Goal: Information Seeking & Learning: Compare options

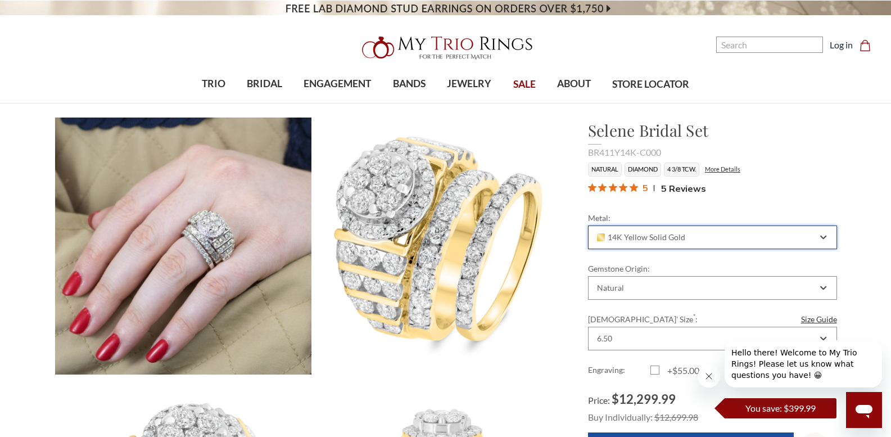
click at [820, 233] on div "14K Yellow Solid Gold" at bounding box center [712, 237] width 249 height 24
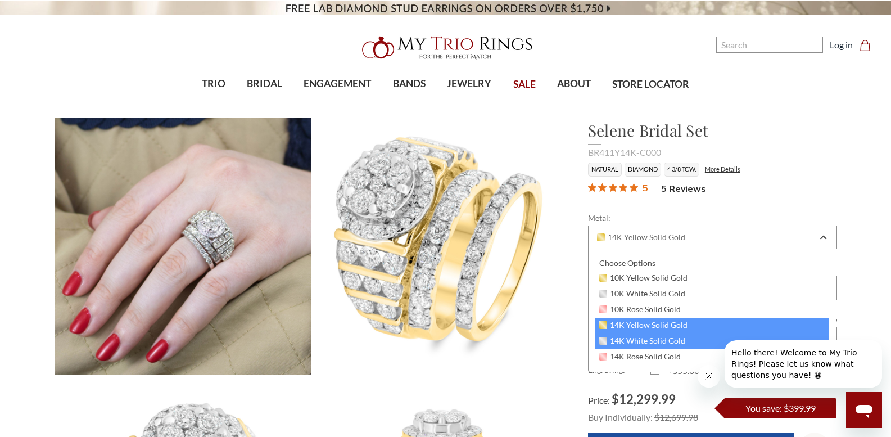
click at [648, 340] on span "14K White Solid Gold" at bounding box center [642, 340] width 87 height 9
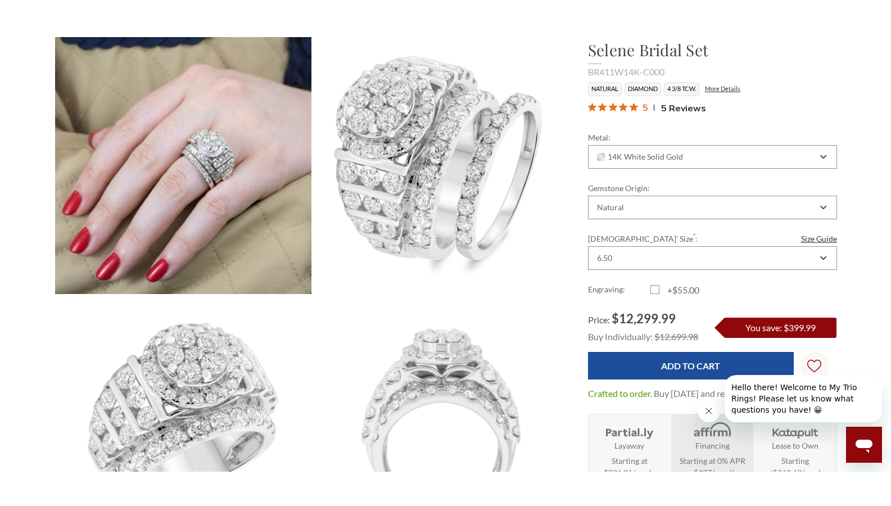
scroll to position [112, 0]
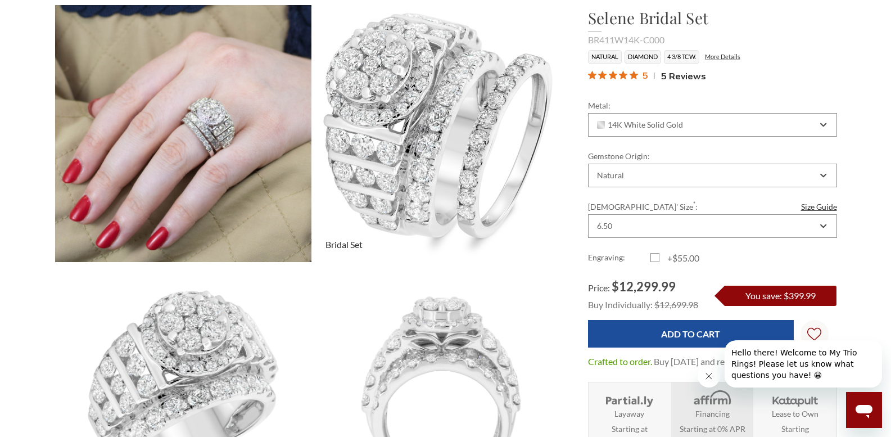
click at [474, 173] on img at bounding box center [440, 133] width 282 height 282
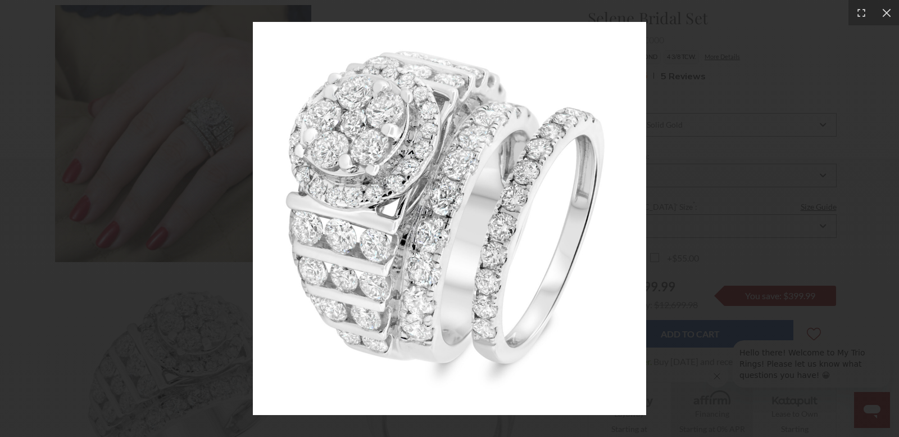
drag, startPoint x: 858, startPoint y: 13, endPoint x: 857, endPoint y: 56, distance: 42.7
click at [857, 13] on icon at bounding box center [861, 12] width 11 height 11
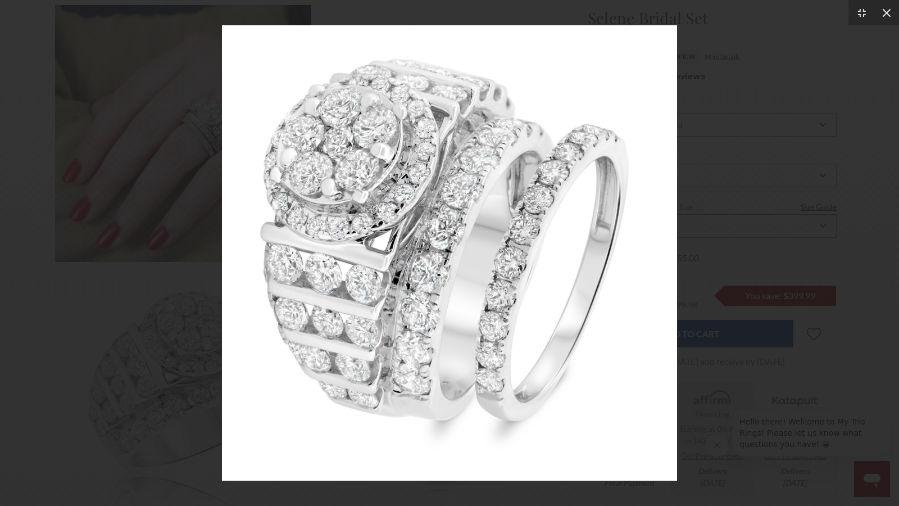
click at [886, 13] on icon at bounding box center [886, 12] width 8 height 8
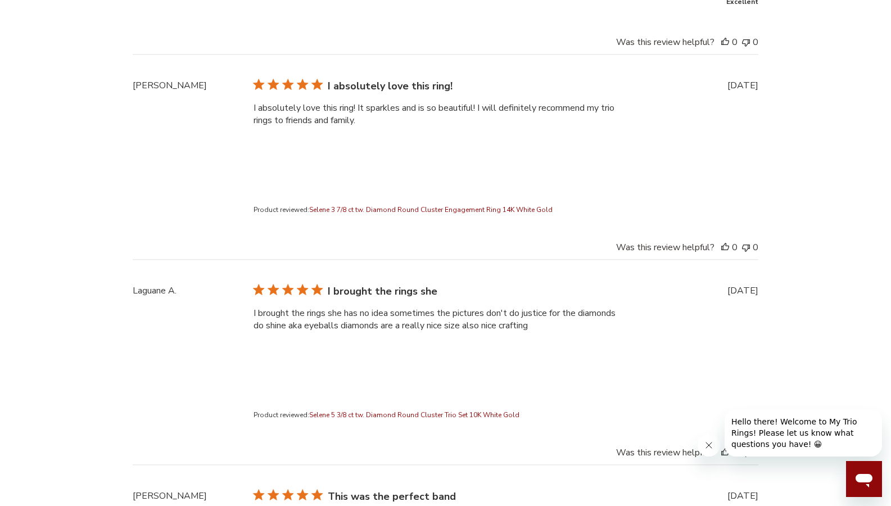
scroll to position [3147, 0]
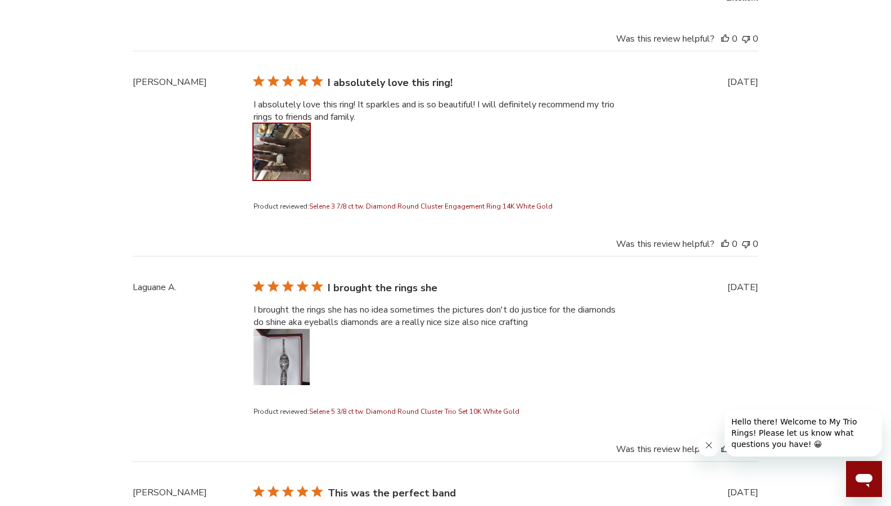
click at [287, 147] on button "Image of review by Julia M. on August 19, 20 number 1" at bounding box center [281, 152] width 56 height 56
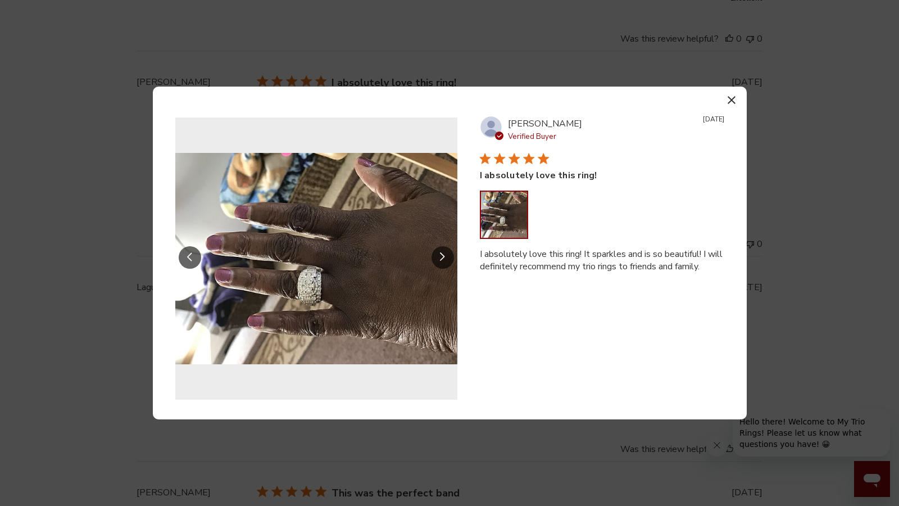
click at [440, 257] on icon "Slide Controls" at bounding box center [443, 257] width 6 height 10
click at [729, 99] on icon "button" at bounding box center [732, 100] width 8 height 8
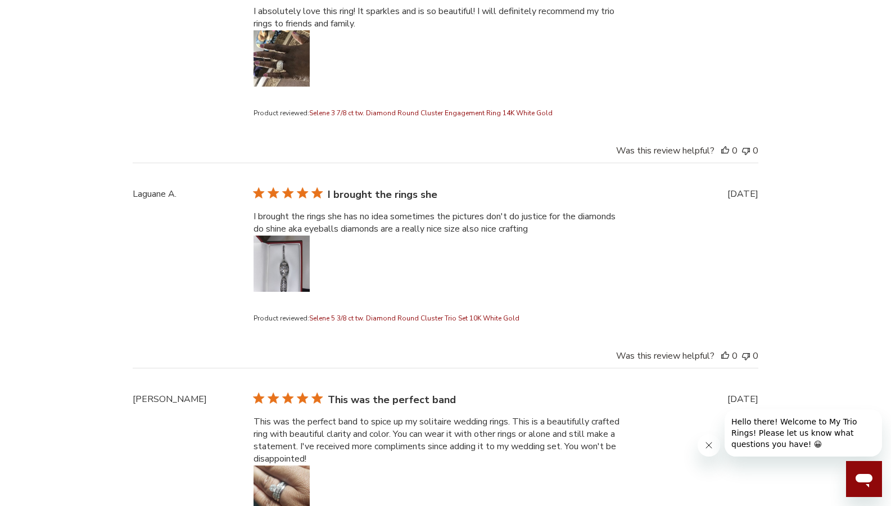
scroll to position [3371, 0]
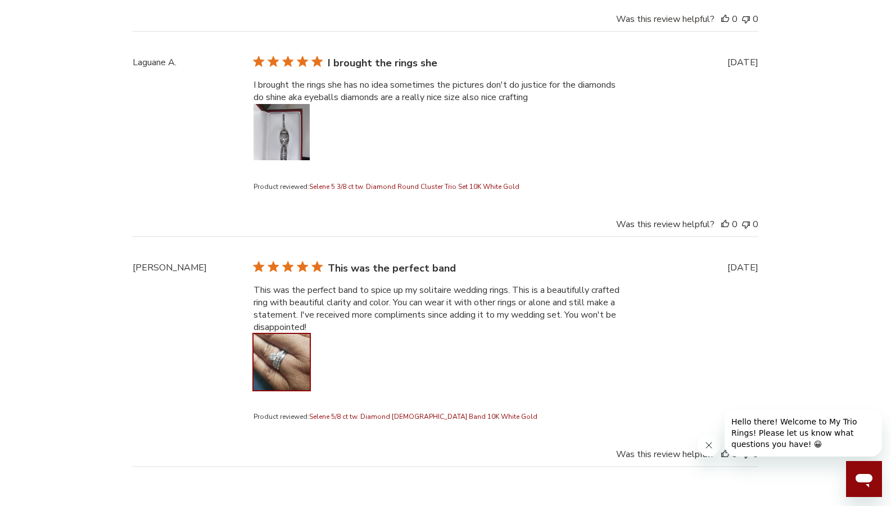
click at [286, 352] on button "Image of review by Natissa R. on October 05, 19 number 1" at bounding box center [281, 362] width 56 height 56
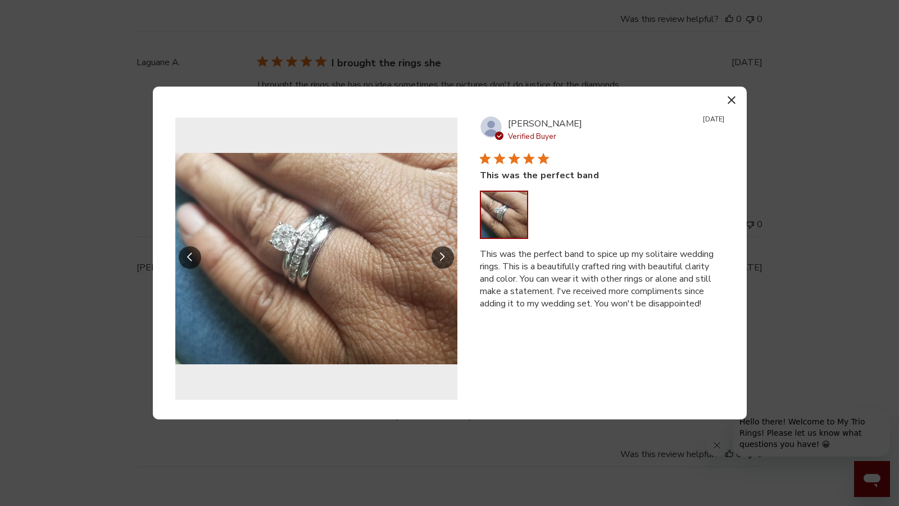
click at [733, 98] on icon "button" at bounding box center [732, 100] width 8 height 8
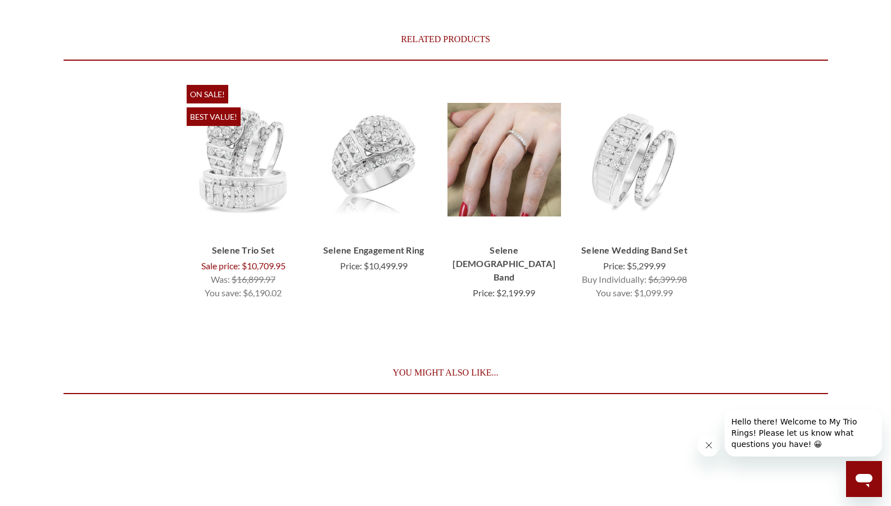
scroll to position [4102, 0]
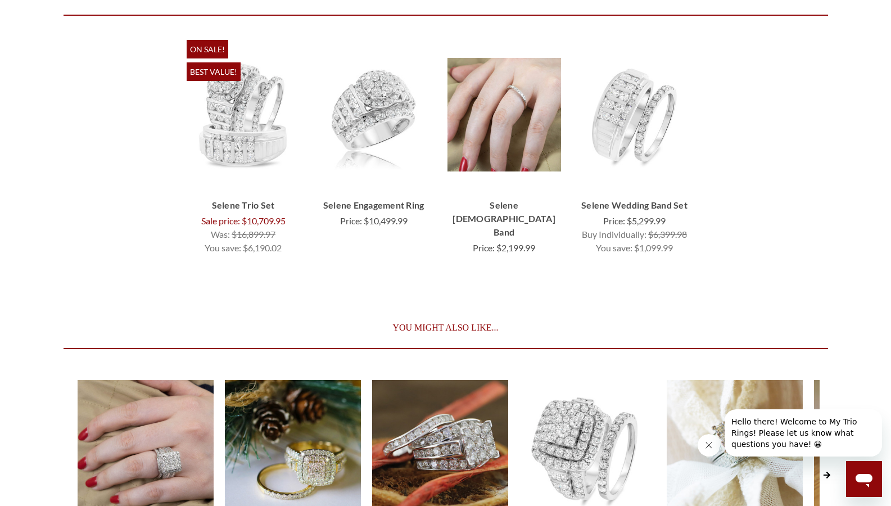
click at [486, 319] on link "You Might Also Like..." at bounding box center [445, 327] width 764 height 40
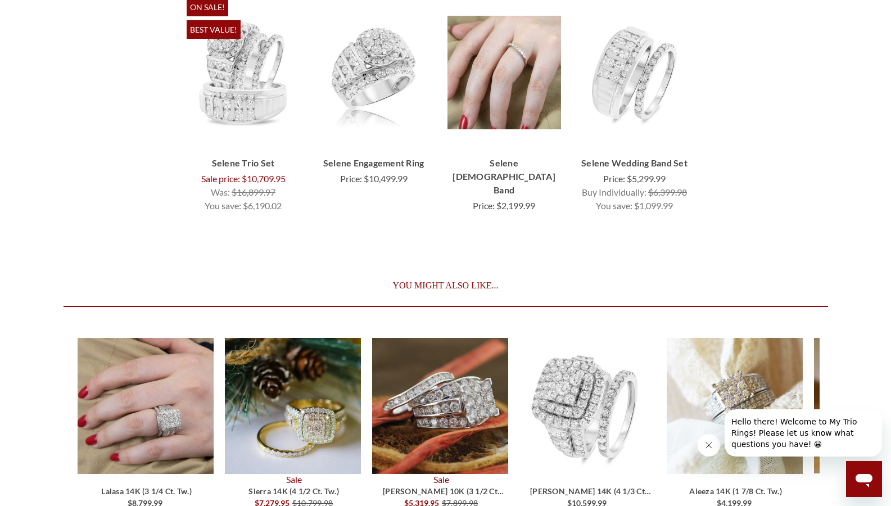
scroll to position [4214, 0]
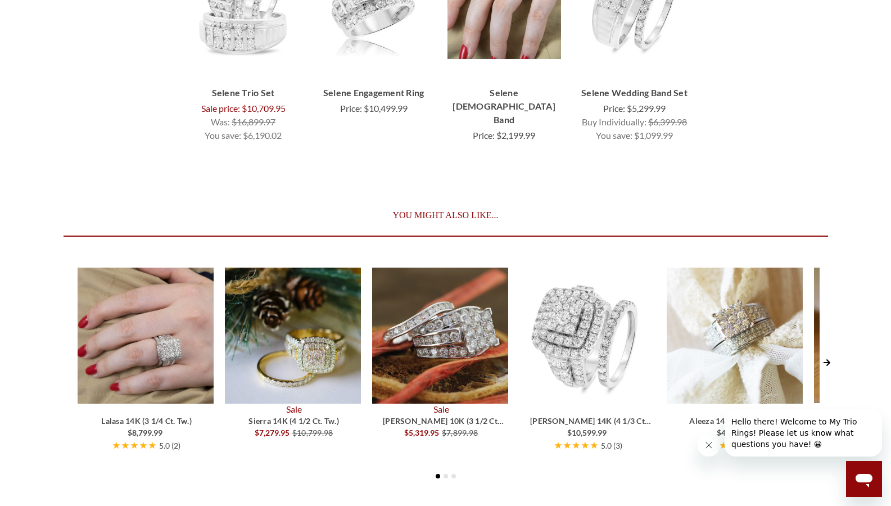
click at [433, 332] on img at bounding box center [440, 335] width 136 height 136
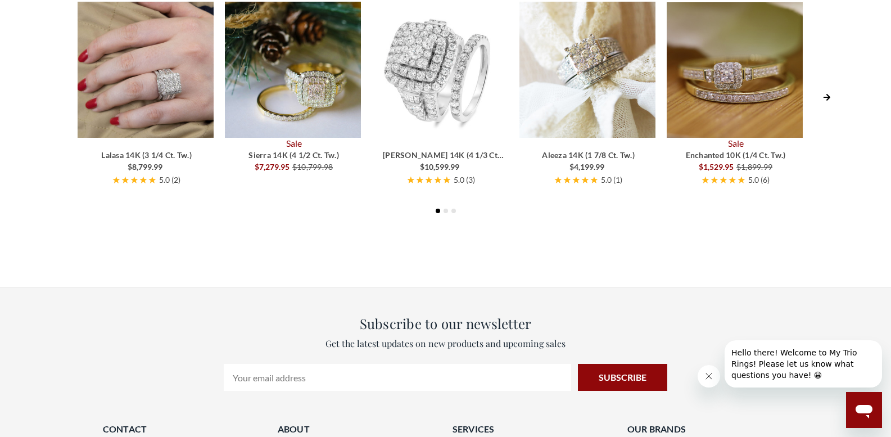
scroll to position [2809, 0]
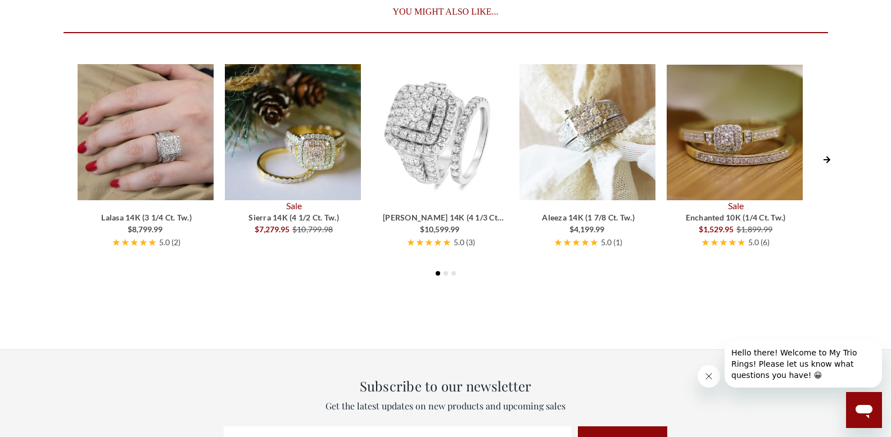
click at [826, 156] on icon "Next Slide" at bounding box center [826, 159] width 7 height 7
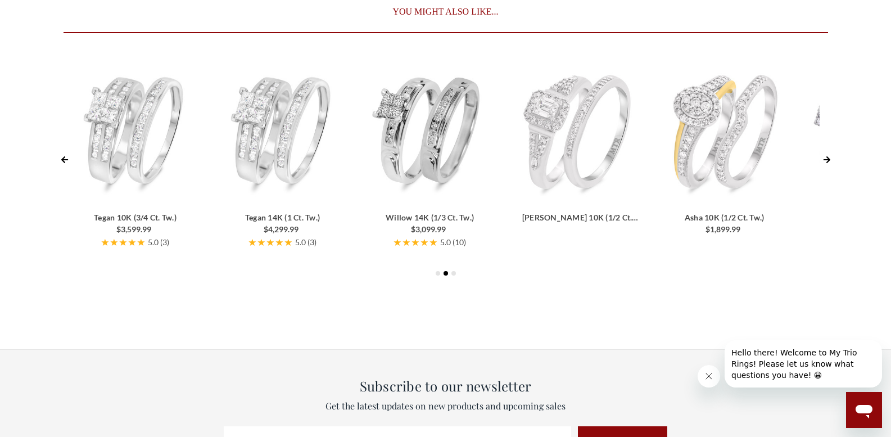
click at [826, 156] on icon "Next Slide" at bounding box center [826, 159] width 7 height 7
